Goal: Information Seeking & Learning: Learn about a topic

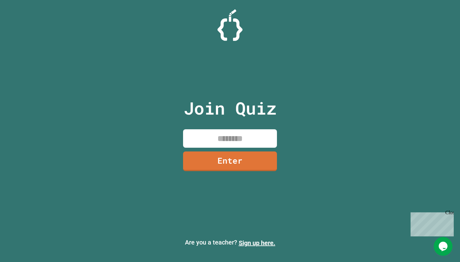
click at [249, 140] on input at bounding box center [230, 138] width 94 height 18
type input "*"
type input "********"
click at [240, 164] on link "Enter" at bounding box center [230, 161] width 95 height 21
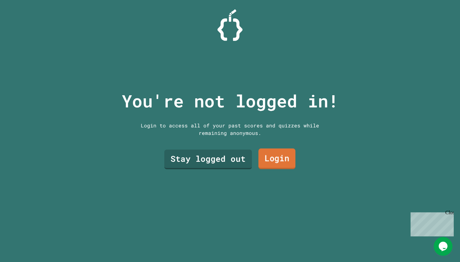
click at [274, 161] on link "Login" at bounding box center [276, 159] width 37 height 21
click at [202, 163] on link "Stay logged out" at bounding box center [208, 158] width 82 height 21
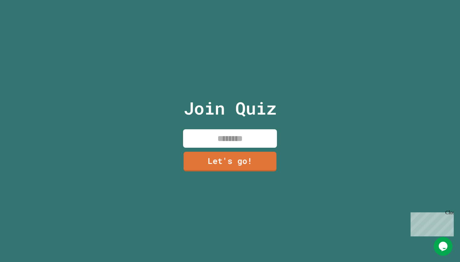
click at [239, 144] on input at bounding box center [230, 138] width 94 height 18
click at [225, 139] on input "**********" at bounding box center [230, 138] width 94 height 18
type input "**********"
click at [225, 160] on link "Let's go!" at bounding box center [229, 161] width 95 height 21
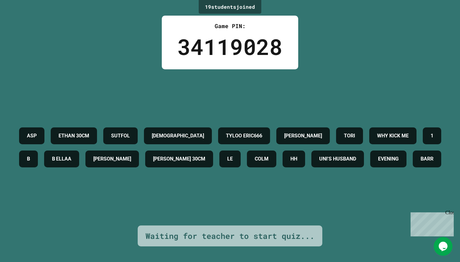
click at [217, 243] on div "Waiting for teacher to start quiz..." at bounding box center [230, 236] width 184 height 21
drag, startPoint x: 449, startPoint y: 213, endPoint x: 856, endPoint y: 421, distance: 457.3
click at [449, 213] on div "Close" at bounding box center [449, 214] width 8 height 8
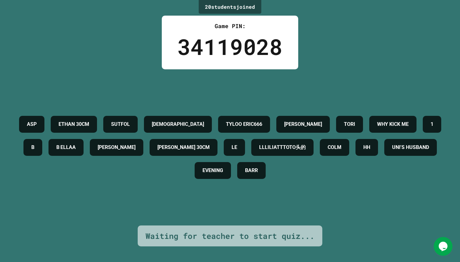
click at [382, 134] on div "ASP [PERSON_NAME] 30CM SUTFOL GOD TYLOO ERIC666 [PERSON_NAME] [PERSON_NAME] WHY…" at bounding box center [230, 147] width 428 height 69
click at [209, 146] on h4 "[PERSON_NAME] 30CM" at bounding box center [183, 148] width 52 height 8
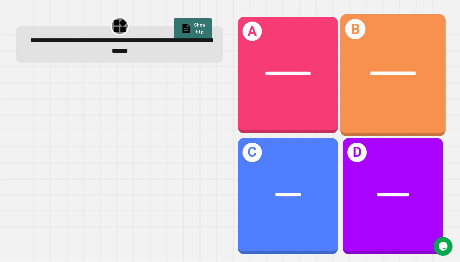
click at [372, 65] on div "**********" at bounding box center [392, 73] width 105 height 33
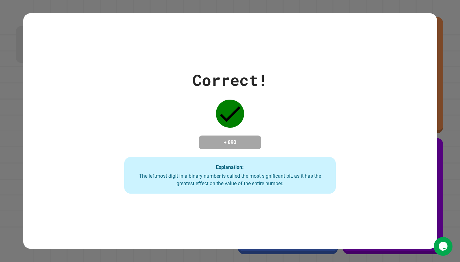
click at [456, 133] on div "Correct! + 890 Explanation: The leftmost digit in a binary number is called the…" at bounding box center [230, 131] width 460 height 262
click at [337, 132] on div "Correct! + 890 Explanation: The leftmost digit in a binary number is called the…" at bounding box center [230, 131] width 302 height 126
click at [291, 138] on div "Correct! + 890 Explanation: The leftmost digit in a binary number is called the…" at bounding box center [230, 131] width 302 height 126
click at [258, 73] on div "Correct!" at bounding box center [229, 79] width 75 height 23
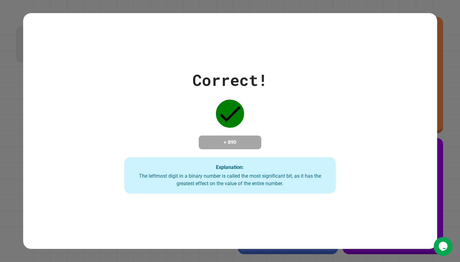
click at [310, 7] on div "Correct! + 890 Explanation: The leftmost digit in a binary number is called the…" at bounding box center [230, 131] width 460 height 262
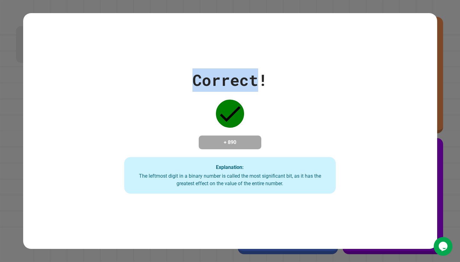
click at [310, 7] on div "Correct! + 890 Explanation: The leftmost digit in a binary number is called the…" at bounding box center [230, 131] width 460 height 262
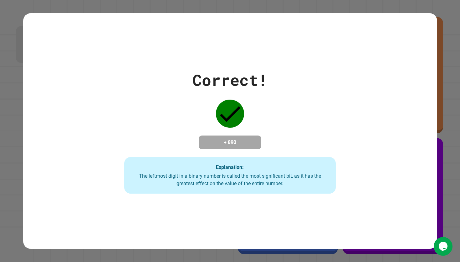
click at [108, 119] on div "Correct! + 890 Explanation: The leftmost digit in a binary number is called the…" at bounding box center [230, 131] width 302 height 126
click at [63, 112] on div "Correct! + 890 Explanation: The leftmost digit in a binary number is called the…" at bounding box center [230, 131] width 414 height 126
click at [137, 78] on div "Correct! + 890 Explanation: The leftmost digit in a binary number is called the…" at bounding box center [230, 131] width 302 height 126
click at [445, 246] on icon "Chat widget" at bounding box center [442, 246] width 9 height 9
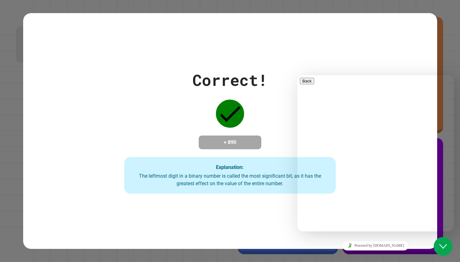
click at [445, 246] on icon "Chat widget" at bounding box center [443, 246] width 8 height 4
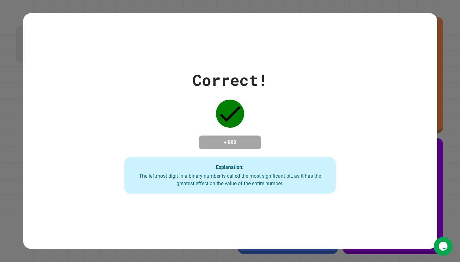
click at [397, 97] on div "Correct! + 890 Explanation: The leftmost digit in a binary number is called the…" at bounding box center [230, 131] width 414 height 126
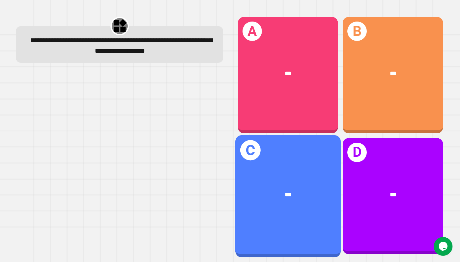
click at [331, 144] on div "C ***" at bounding box center [287, 196] width 105 height 122
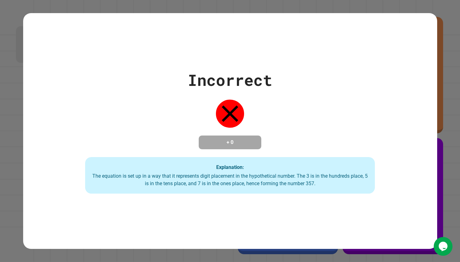
click at [331, 144] on div "Incorrect + 0 Explanation: The equation is set up in a way that it represents d…" at bounding box center [230, 131] width 414 height 126
drag, startPoint x: 331, startPoint y: 144, endPoint x: 408, endPoint y: 104, distance: 86.1
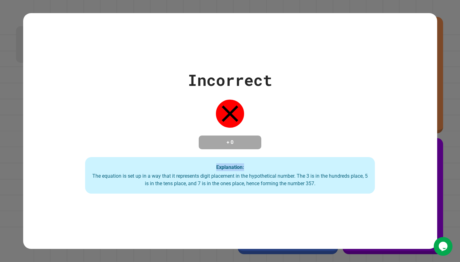
click at [332, 144] on div "Incorrect + 0 Explanation: The equation is set up in a way that it represents d…" at bounding box center [230, 131] width 414 height 126
click at [408, 104] on div "Incorrect + 0 Explanation: The equation is set up in a way that it represents d…" at bounding box center [230, 131] width 414 height 126
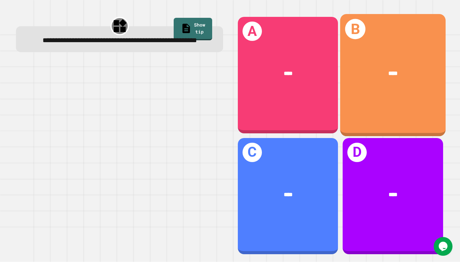
click at [375, 47] on div "B ****" at bounding box center [392, 75] width 105 height 122
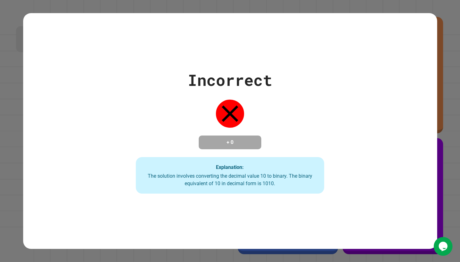
click at [403, 42] on div "Incorrect + 0 Explanation: The solution involves converting the decimal value 1…" at bounding box center [230, 131] width 414 height 236
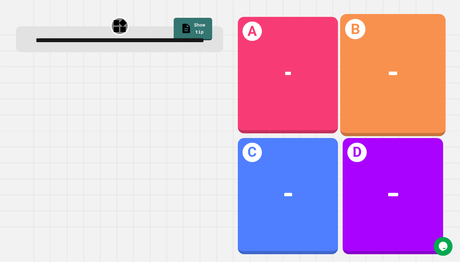
click at [377, 78] on div "****" at bounding box center [393, 73] width 82 height 9
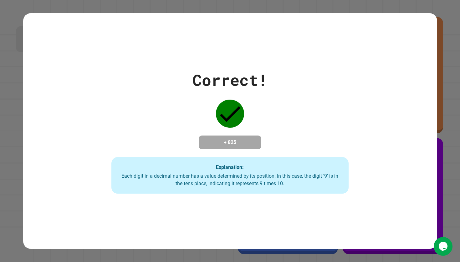
click at [377, 78] on div "Correct! + 825 Explanation: Each digit in a decimal number has a value determin…" at bounding box center [229, 131] width 339 height 126
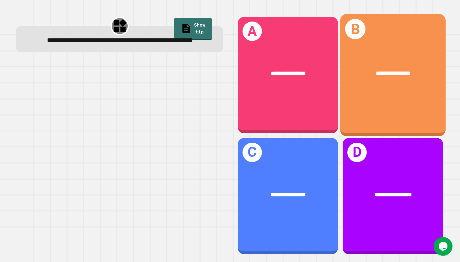
click at [394, 92] on div "**********" at bounding box center [392, 75] width 105 height 122
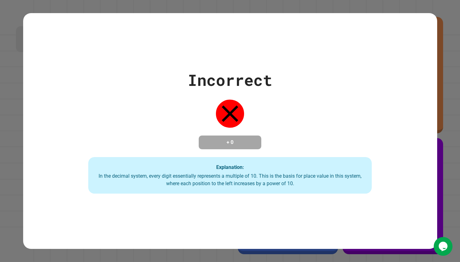
click at [293, 89] on div "Incorrect + 0 Explanation: In the decimal system, every digit essentially repre…" at bounding box center [230, 131] width 404 height 126
click at [395, 49] on div "Incorrect + 0 Explanation: In the decimal system, every digit essentially repre…" at bounding box center [230, 131] width 414 height 236
drag, startPoint x: 307, startPoint y: 2, endPoint x: 231, endPoint y: 60, distance: 95.7
click at [231, 60] on div "Incorrect + 0 Explanation: In the decimal system, every digit essentially repre…" at bounding box center [230, 131] width 414 height 236
click at [232, 60] on div "Incorrect + 0 Explanation: In the decimal system, every digit essentially repre…" at bounding box center [230, 131] width 414 height 236
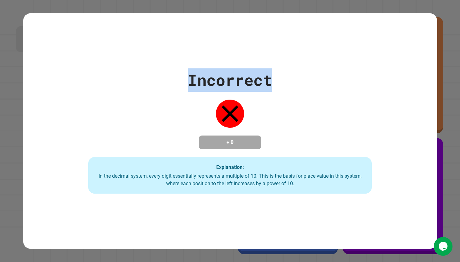
click at [232, 60] on div "Incorrect + 0 Explanation: In the decimal system, every digit essentially repre…" at bounding box center [230, 131] width 414 height 236
click at [231, 60] on div "Incorrect + 0 Explanation: In the decimal system, every digit essentially repre…" at bounding box center [230, 131] width 414 height 236
click at [234, 60] on div "Incorrect + 0 Explanation: In the decimal system, every digit essentially repre…" at bounding box center [230, 131] width 414 height 236
click at [233, 60] on div "Incorrect + 0 Explanation: In the decimal system, every digit essentially repre…" at bounding box center [230, 131] width 414 height 236
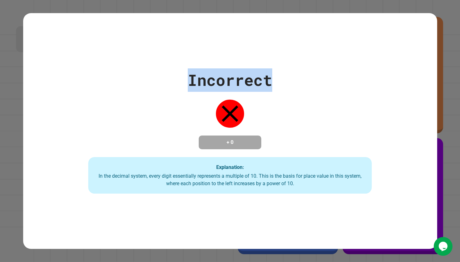
click at [233, 60] on div "Incorrect + 0 Explanation: In the decimal system, every digit essentially repre…" at bounding box center [230, 131] width 414 height 236
click at [232, 60] on div "Incorrect + 0 Explanation: In the decimal system, every digit essentially repre…" at bounding box center [230, 131] width 414 height 236
click at [231, 60] on div "Incorrect + 0 Explanation: In the decimal system, every digit essentially repre…" at bounding box center [230, 131] width 414 height 236
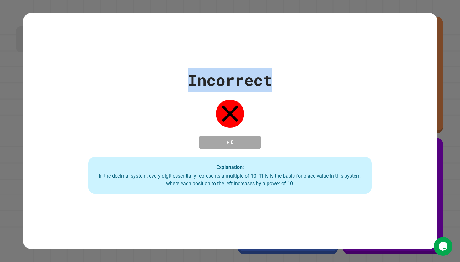
click at [231, 60] on div "Incorrect + 0 Explanation: In the decimal system, every digit essentially repre…" at bounding box center [230, 131] width 414 height 236
drag, startPoint x: 231, startPoint y: 60, endPoint x: 227, endPoint y: 60, distance: 3.8
click at [227, 60] on div "Incorrect + 0 Explanation: In the decimal system, every digit essentially repre…" at bounding box center [230, 131] width 414 height 236
click at [228, 60] on div "Incorrect + 0 Explanation: In the decimal system, every digit essentially repre…" at bounding box center [230, 131] width 414 height 236
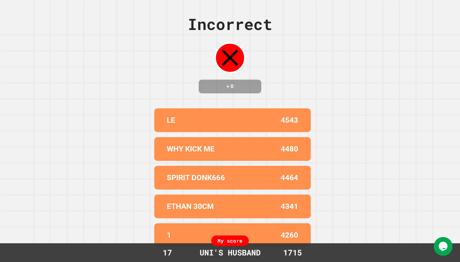
click at [222, 60] on icon at bounding box center [230, 58] width 28 height 28
click at [221, 60] on icon at bounding box center [230, 58] width 28 height 28
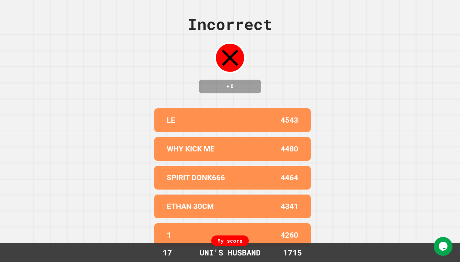
click at [221, 60] on icon at bounding box center [230, 58] width 28 height 28
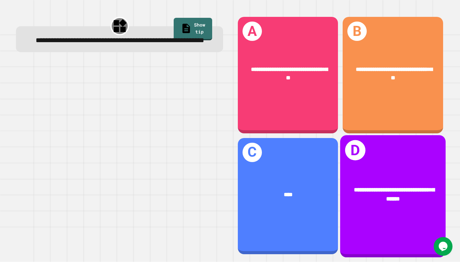
click at [362, 161] on div "**********" at bounding box center [392, 196] width 105 height 122
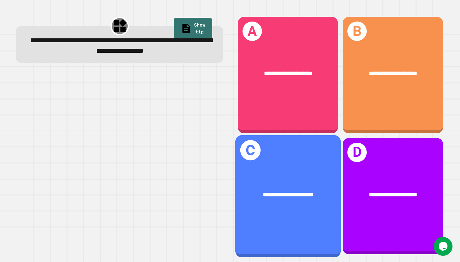
click at [299, 201] on div "**********" at bounding box center [287, 194] width 105 height 33
